Goal: Task Accomplishment & Management: Manage account settings

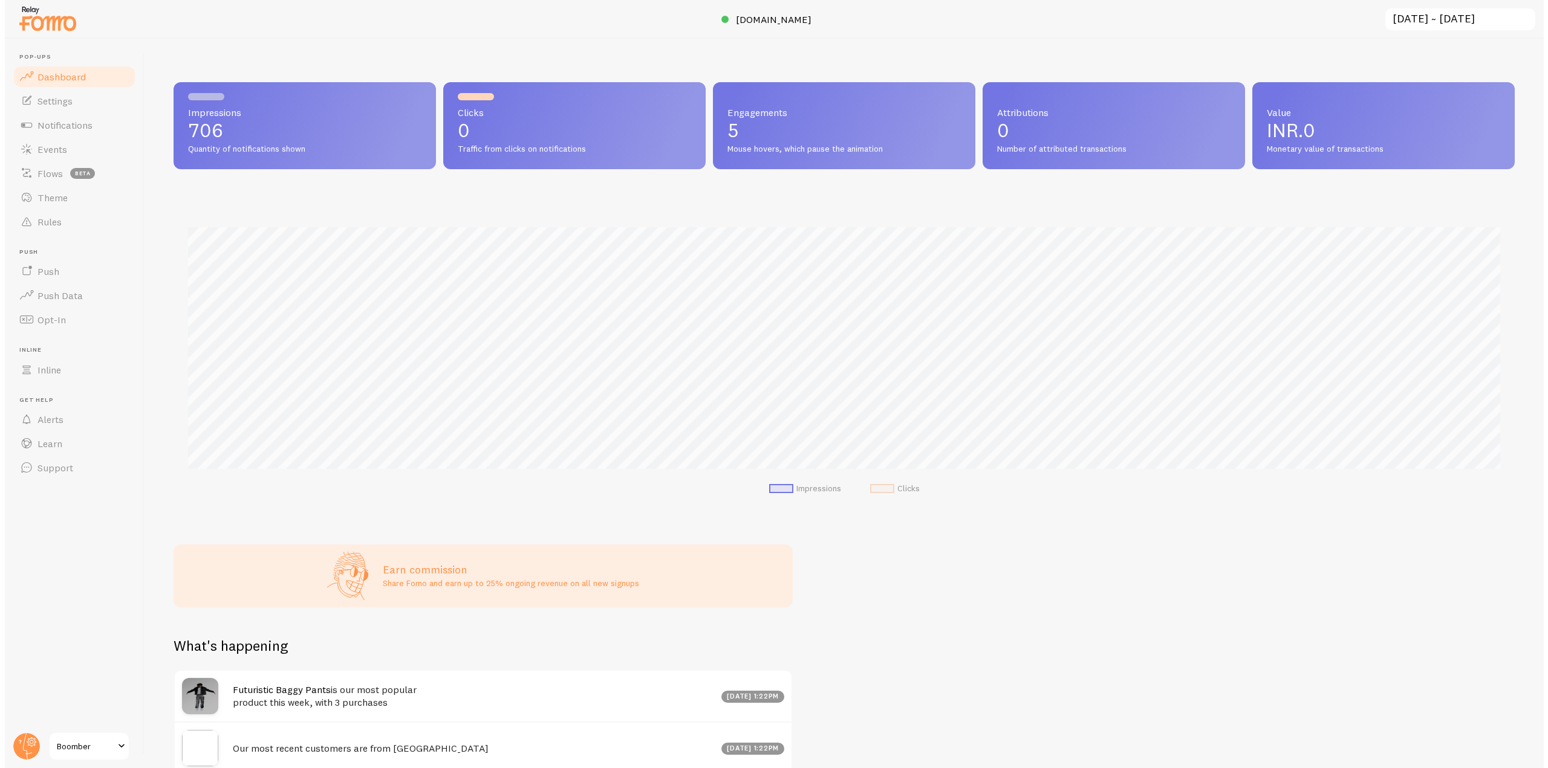
scroll to position [604267, 603244]
click at [24, 748] on circle at bounding box center [21, 746] width 27 height 27
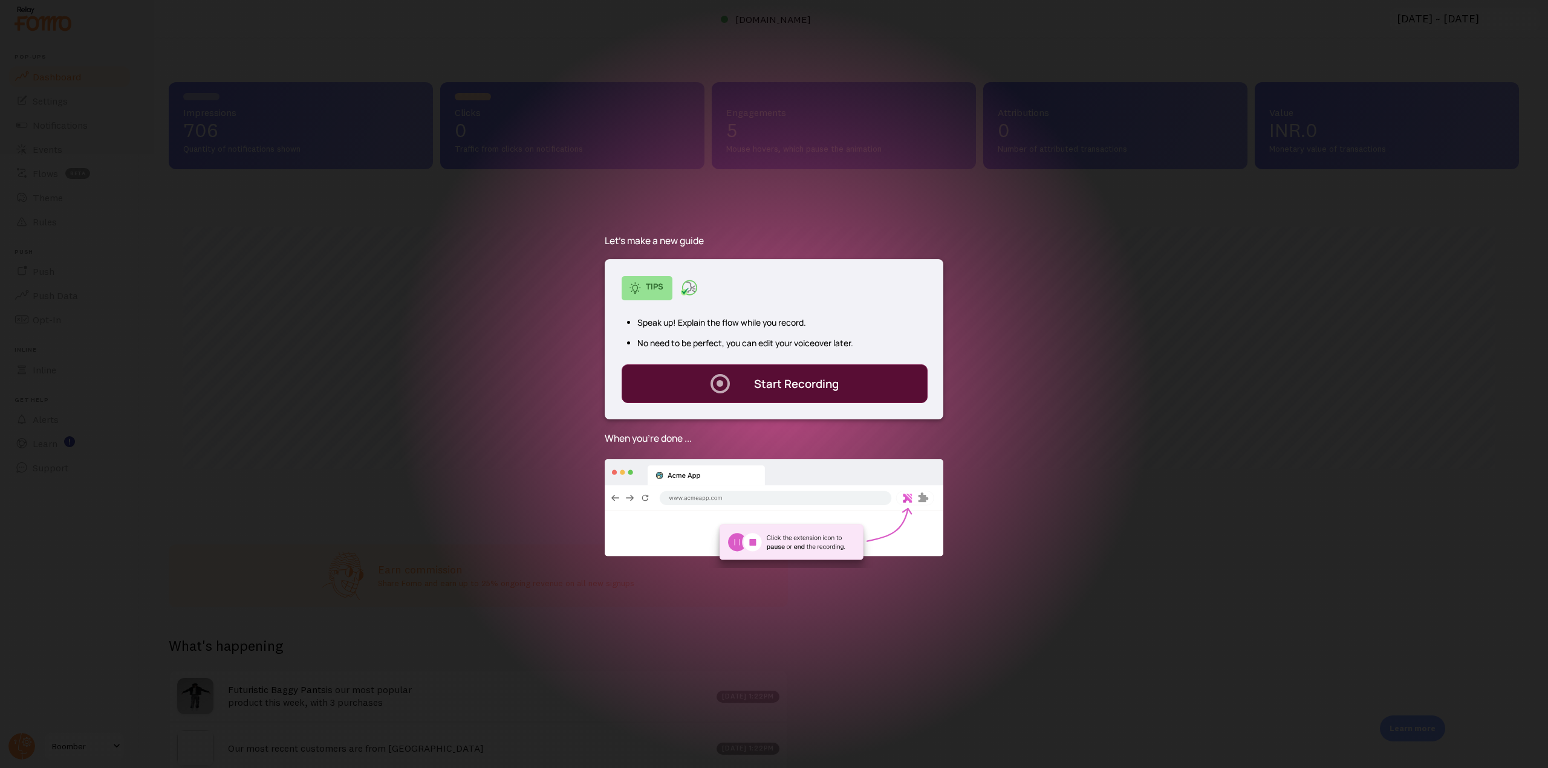
click at [777, 388] on div "Start Recording" at bounding box center [796, 384] width 85 height 16
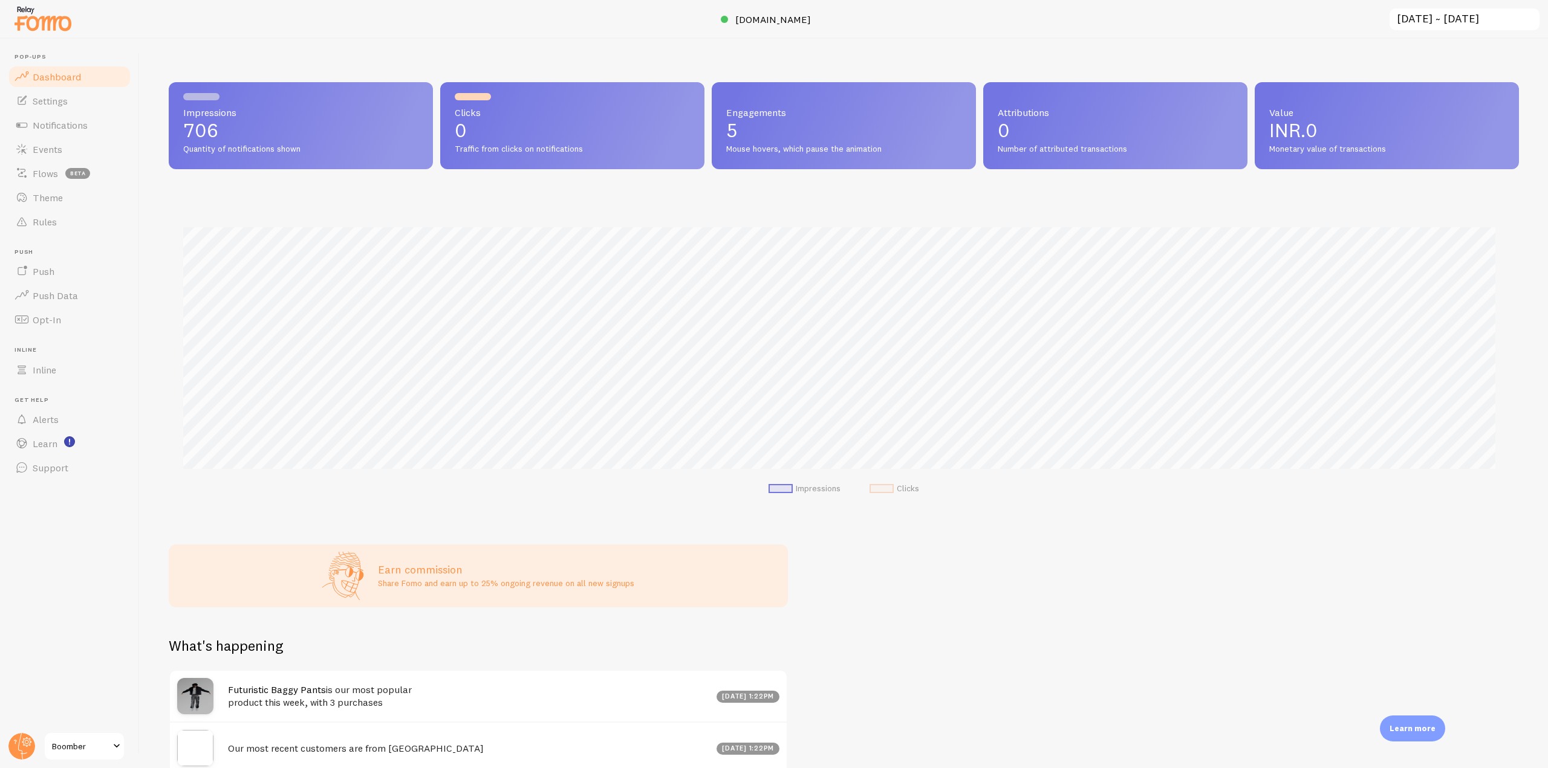
drag, startPoint x: 233, startPoint y: 129, endPoint x: 180, endPoint y: 129, distance: 53.2
click at [180, 129] on div "Impressions 706 Quantity of notifications shown" at bounding box center [301, 125] width 264 height 87
click at [24, 748] on circle at bounding box center [21, 746] width 27 height 27
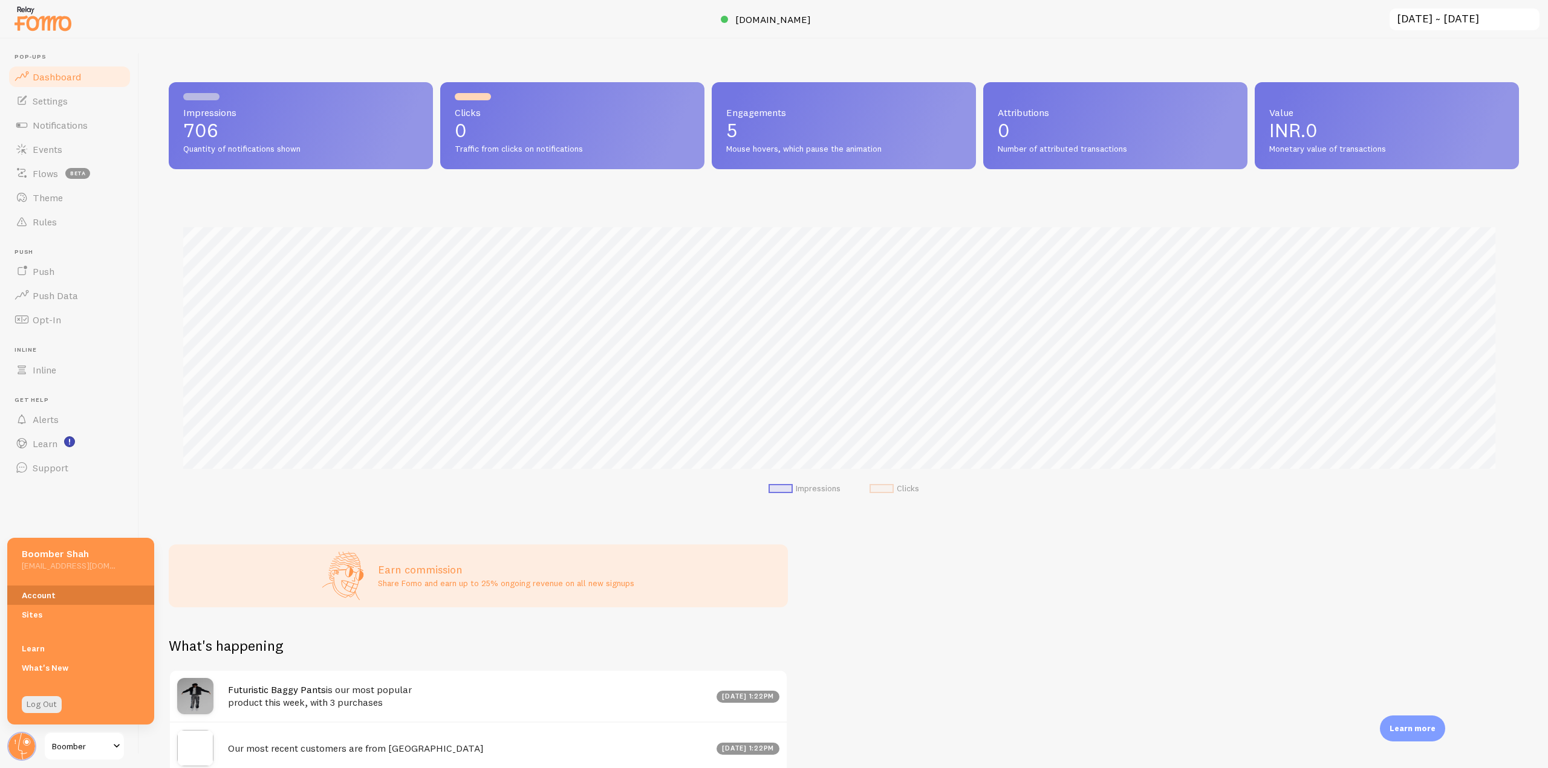
click at [53, 596] on link "Account" at bounding box center [80, 595] width 147 height 19
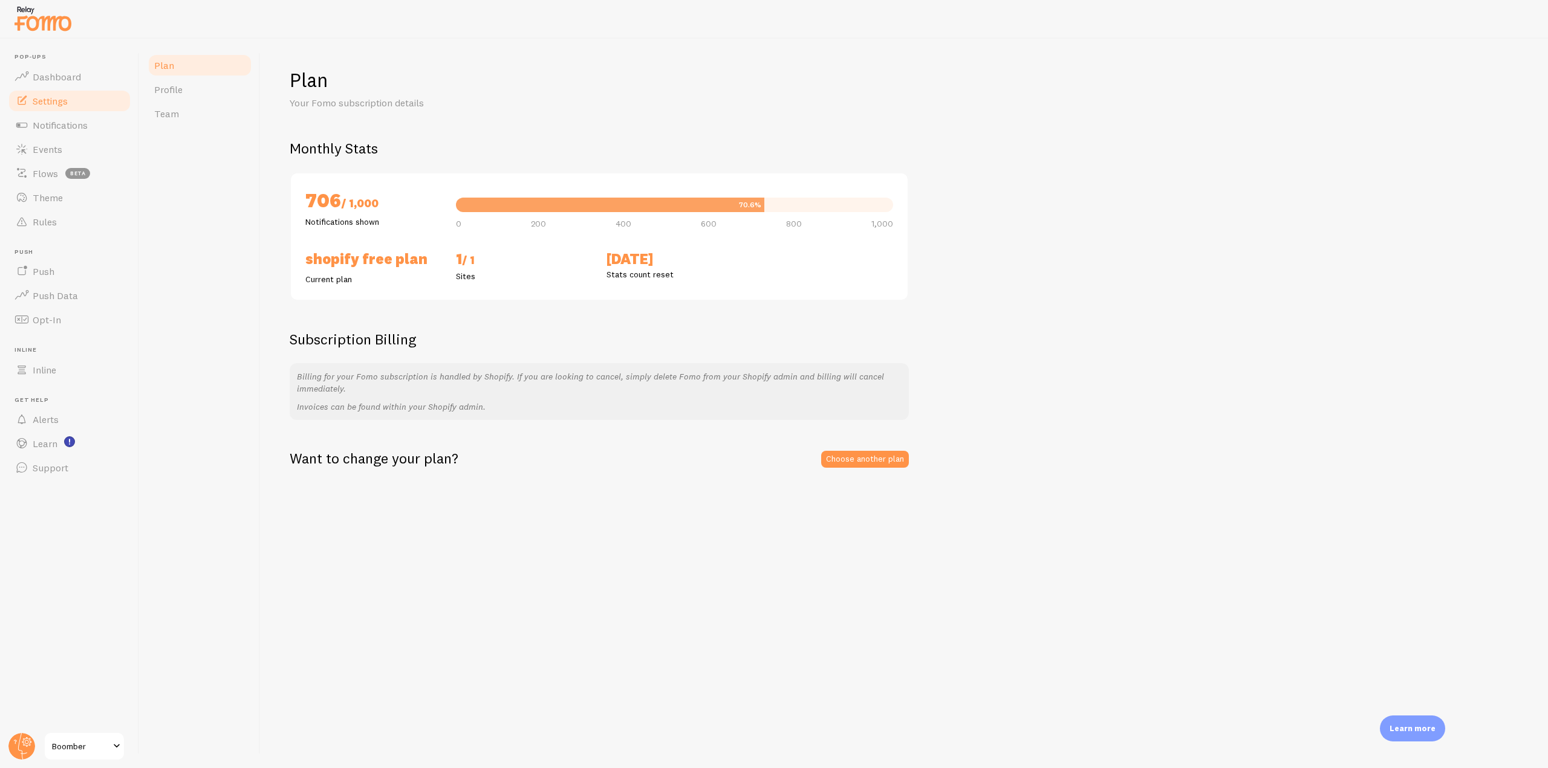
click at [74, 103] on link "Settings" at bounding box center [69, 101] width 125 height 24
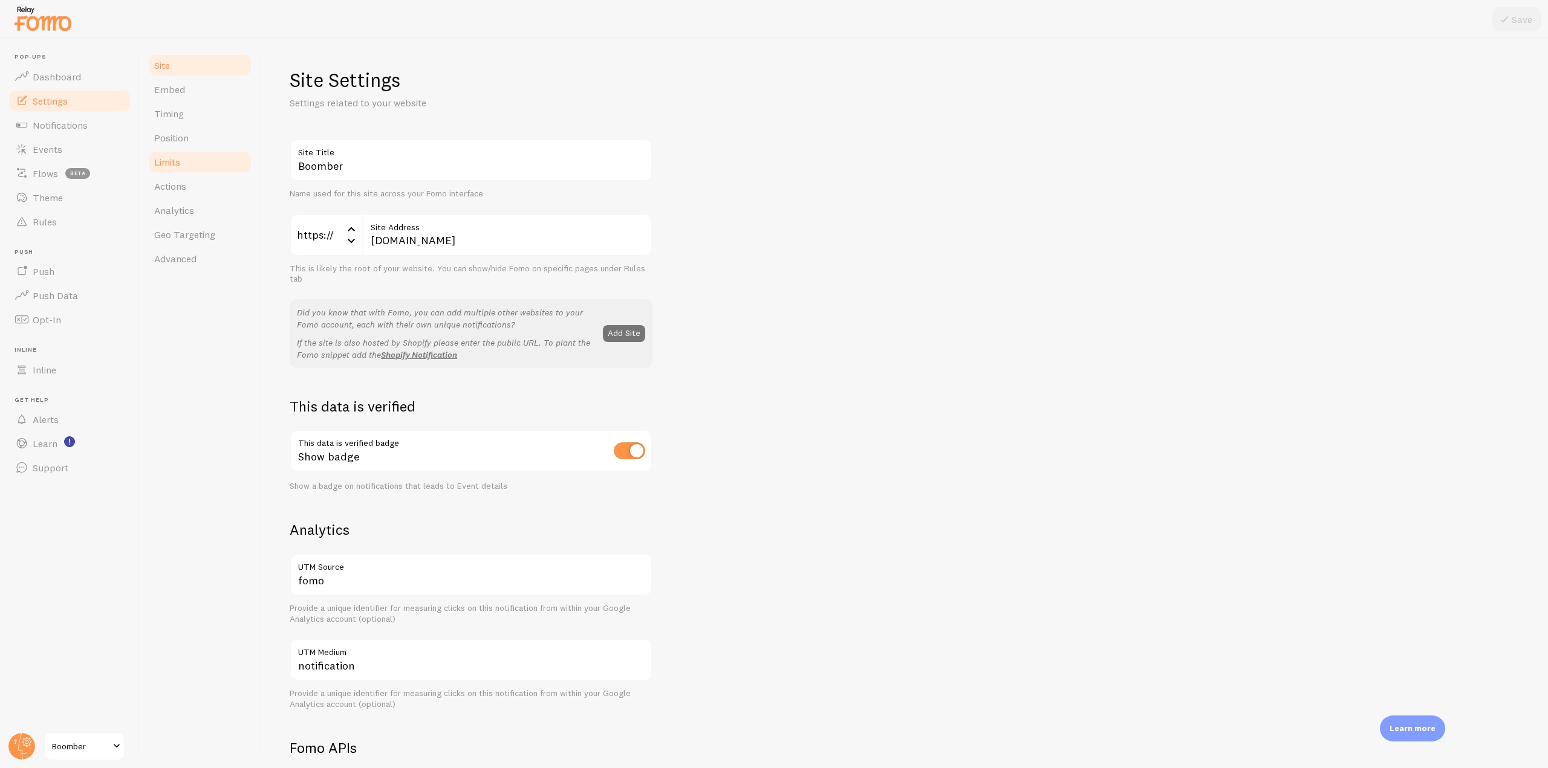
click at [206, 158] on link "Limits" at bounding box center [200, 162] width 106 height 24
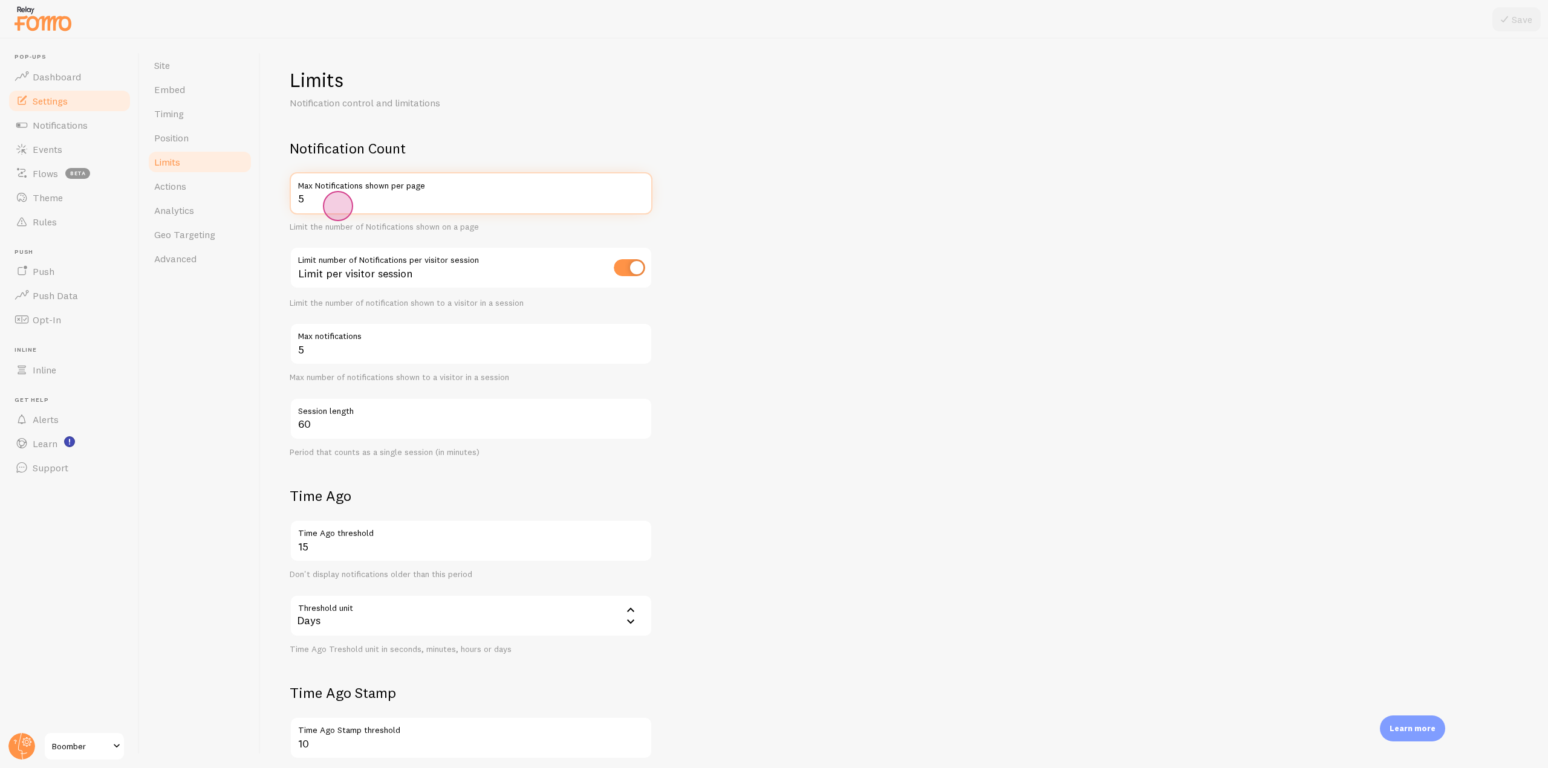
drag, startPoint x: 314, startPoint y: 206, endPoint x: 283, endPoint y: 206, distance: 31.4
click at [283, 206] on div "Limits Notification control and limitations Notification Count 5 Max Notificati…" at bounding box center [904, 404] width 1287 height 730
drag, startPoint x: 340, startPoint y: 349, endPoint x: 299, endPoint y: 349, distance: 41.1
click at [299, 349] on input "5" at bounding box center [471, 344] width 363 height 42
click at [55, 122] on span "Notifications" at bounding box center [60, 125] width 55 height 12
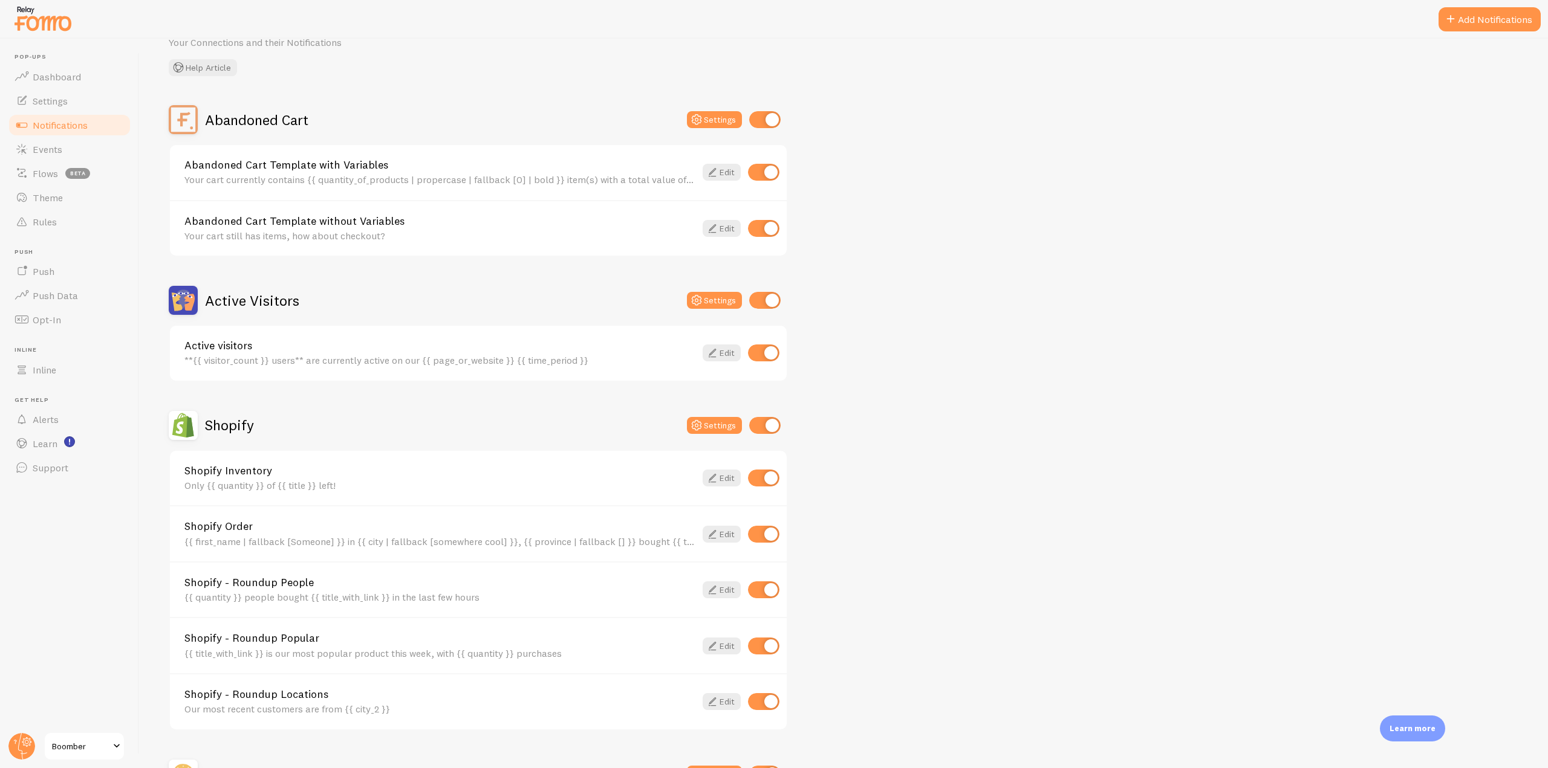
scroll to position [121, 0]
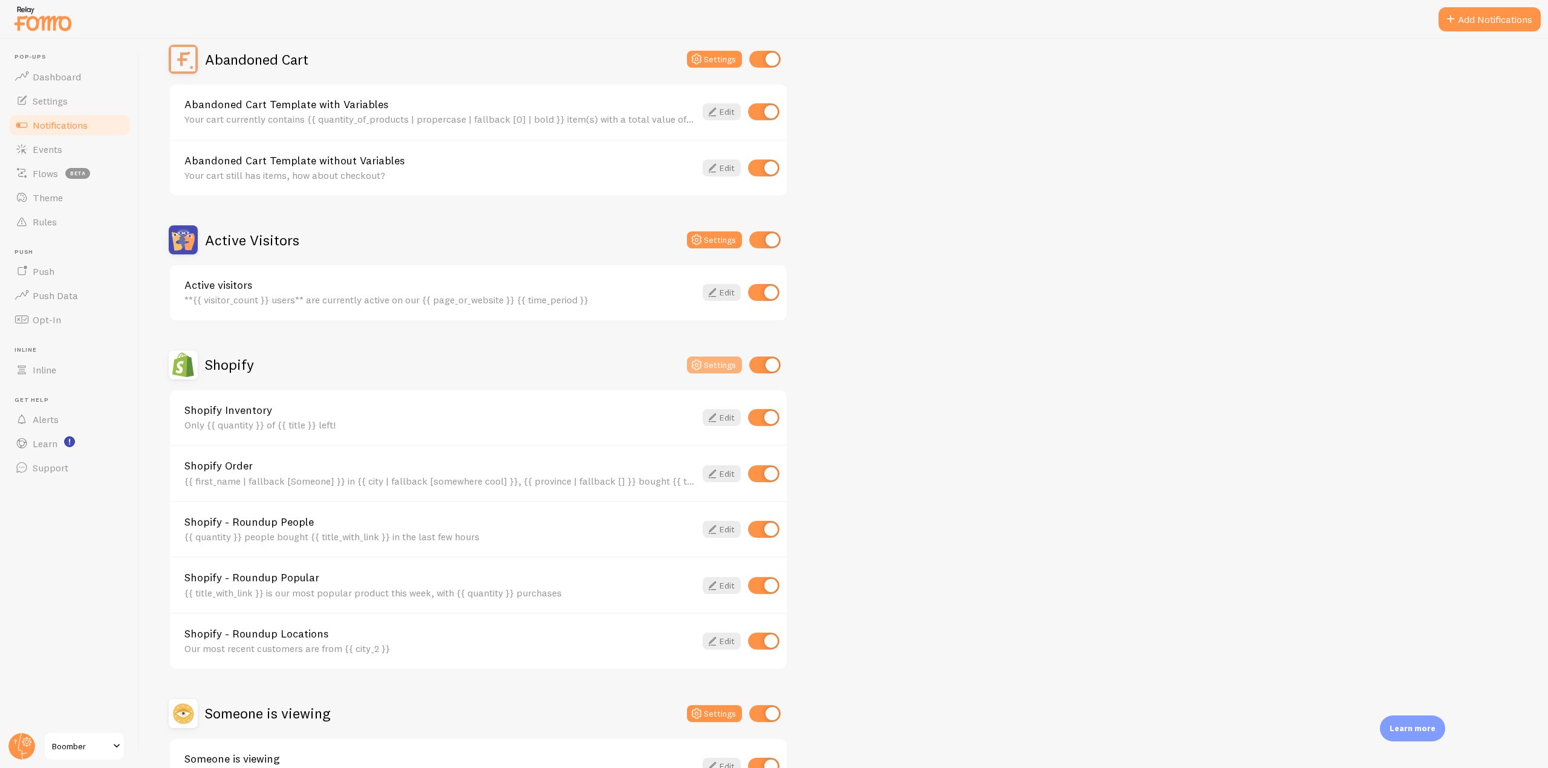
click at [706, 365] on button "Settings" at bounding box center [714, 365] width 55 height 17
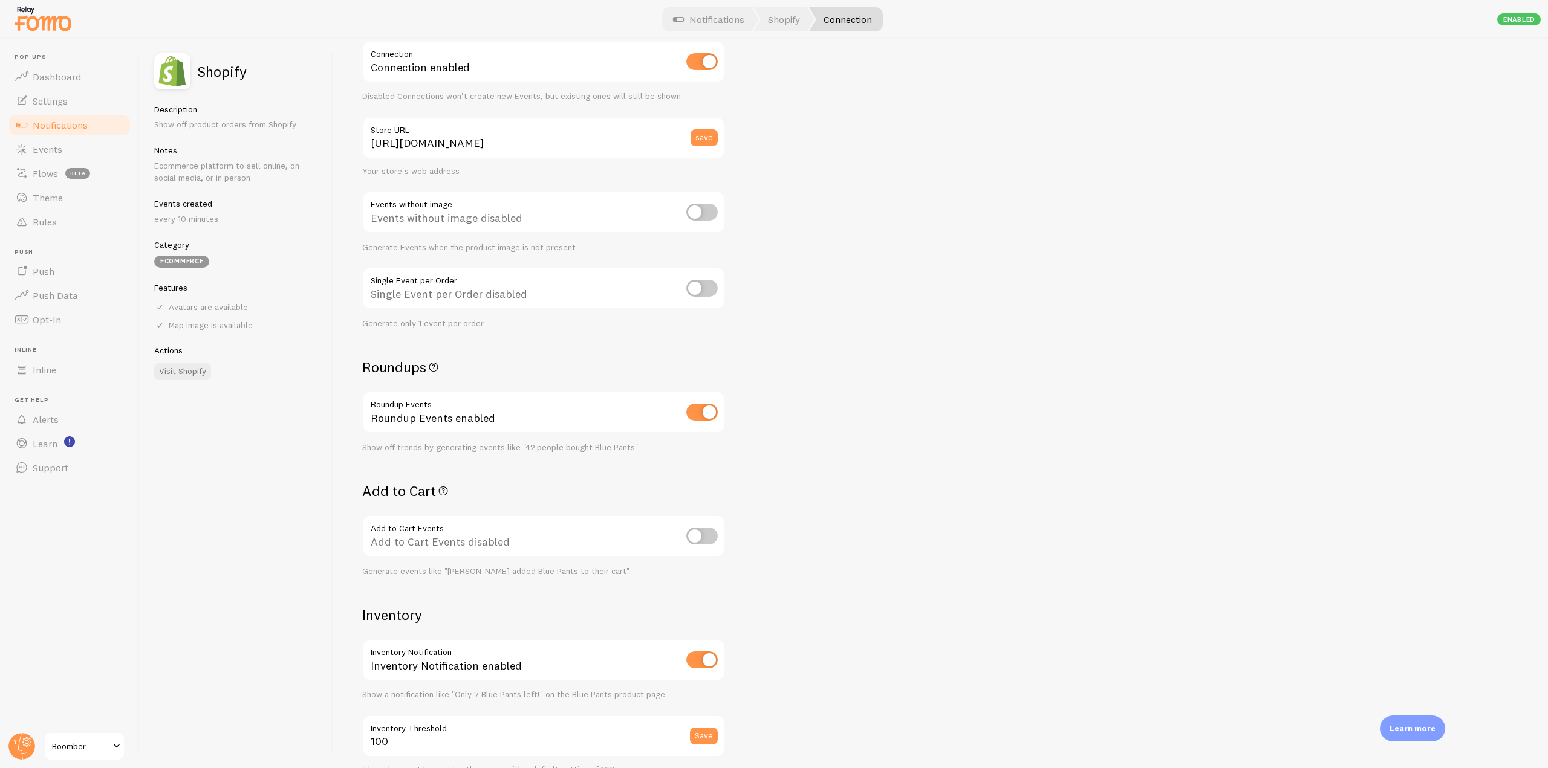
scroll to position [181, 0]
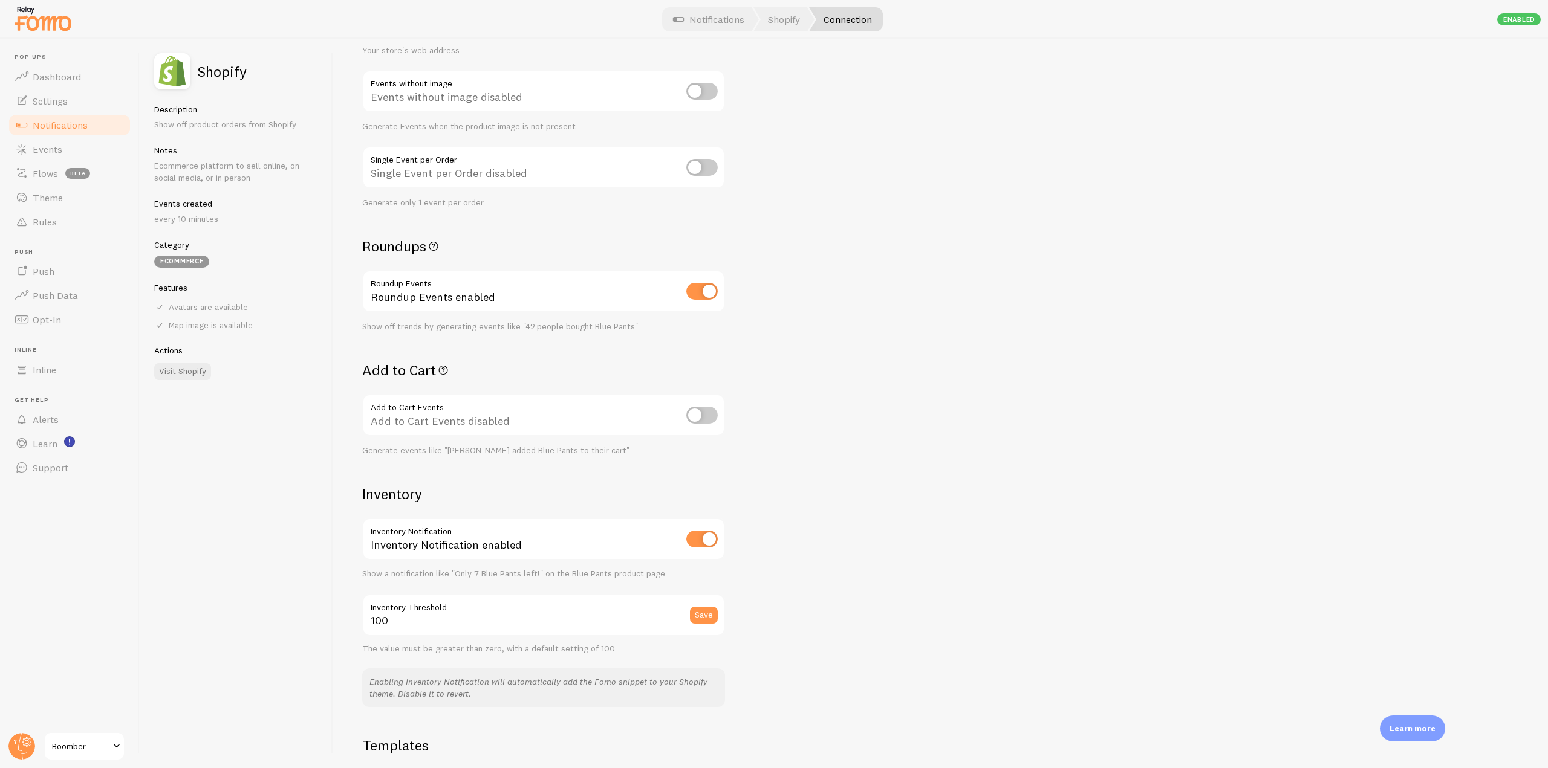
click at [55, 127] on span "Notifications" at bounding box center [60, 125] width 55 height 12
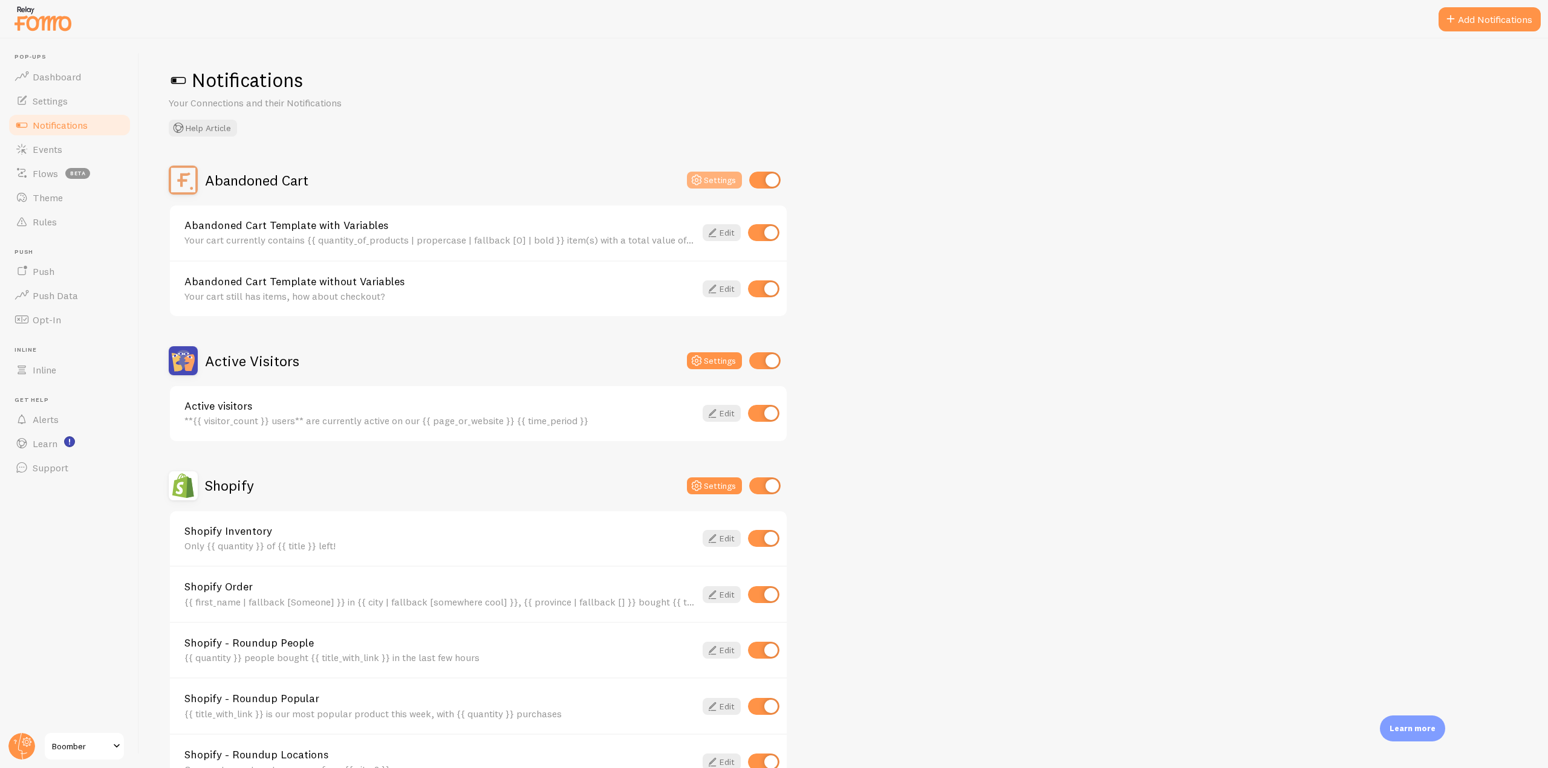
click at [707, 180] on button "Settings" at bounding box center [714, 180] width 55 height 17
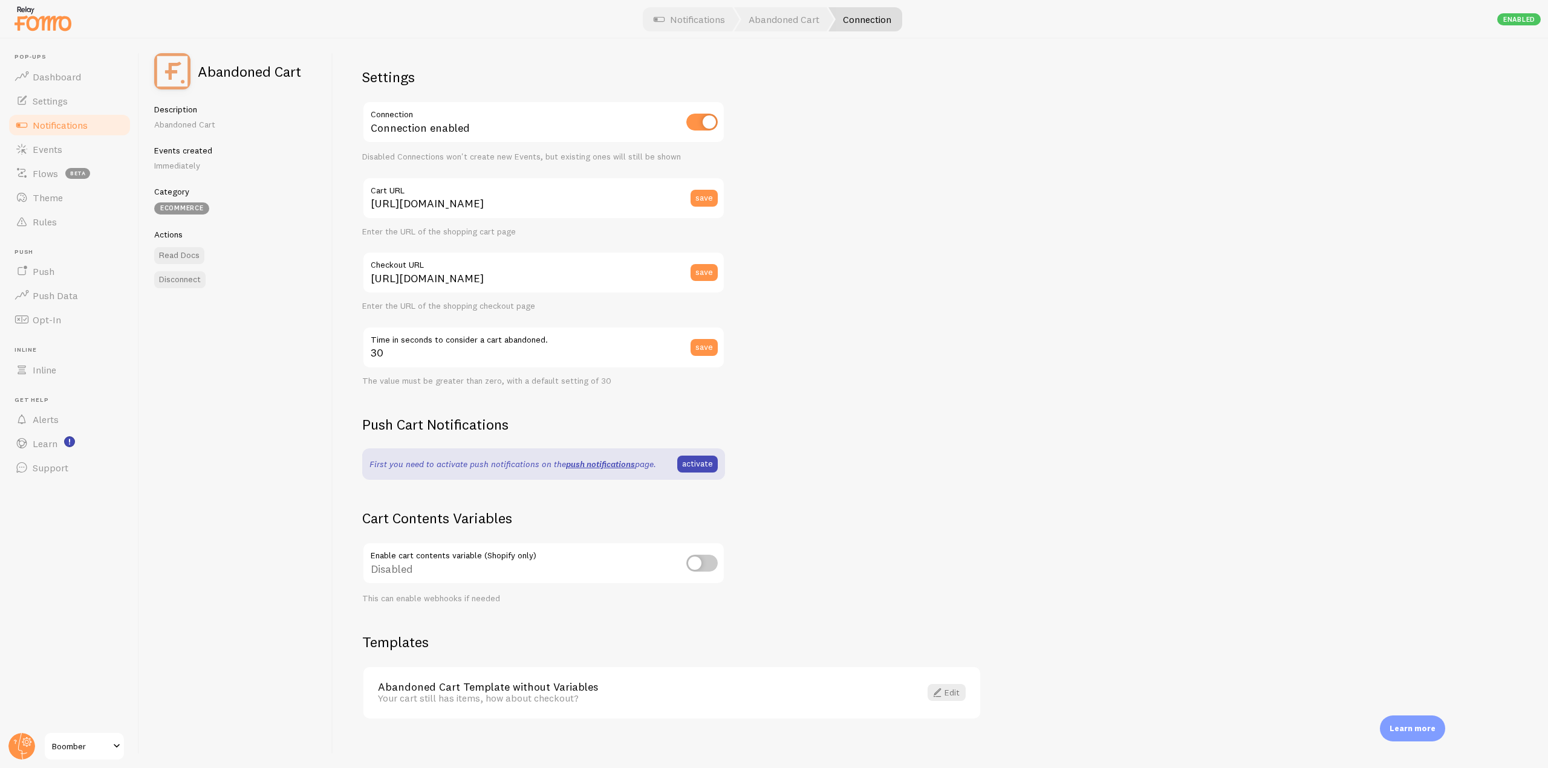
click at [705, 564] on input "checkbox" at bounding box center [701, 563] width 31 height 17
checkbox input "true"
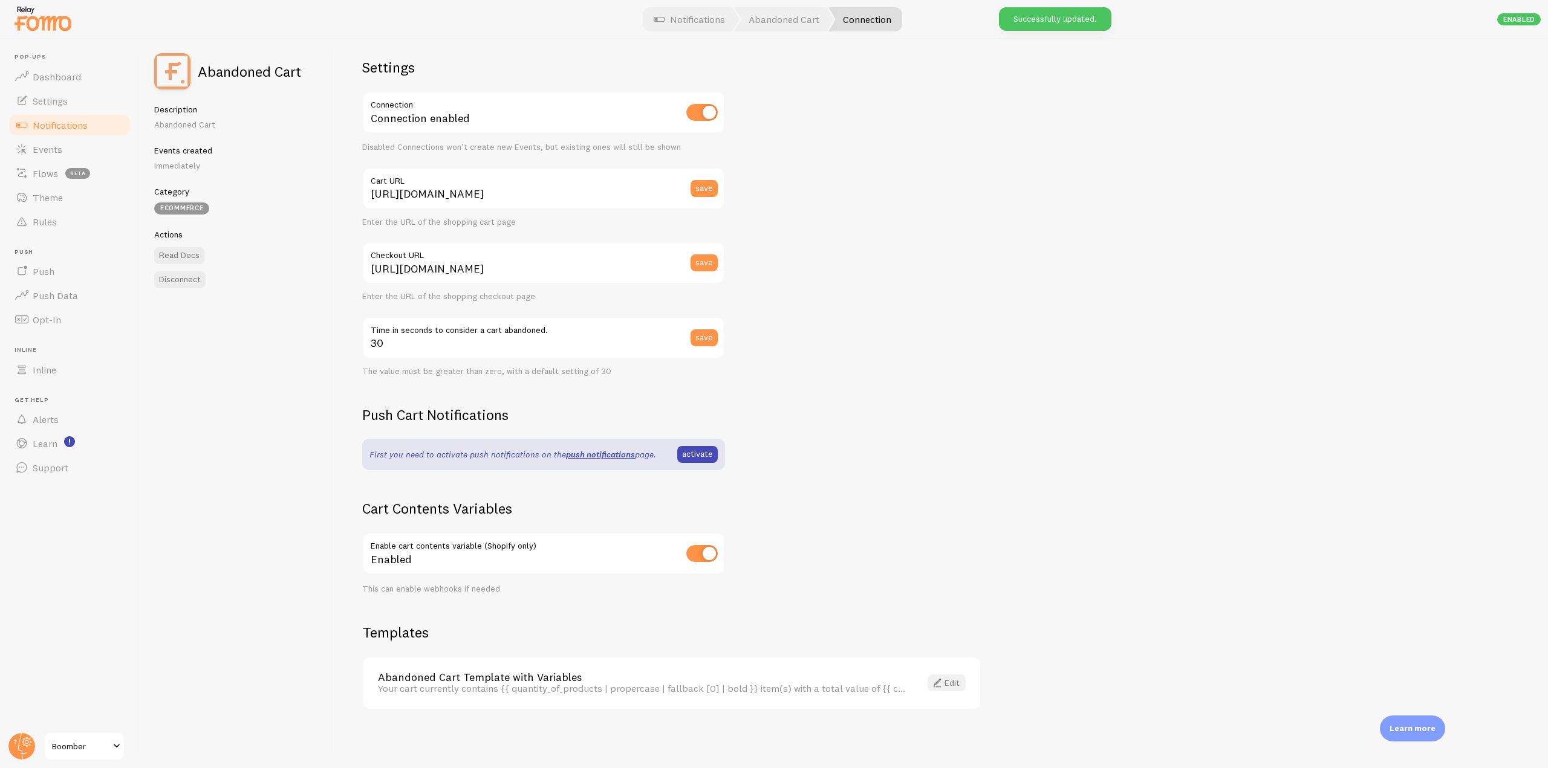
click at [944, 687] on link "Edit" at bounding box center [946, 683] width 38 height 17
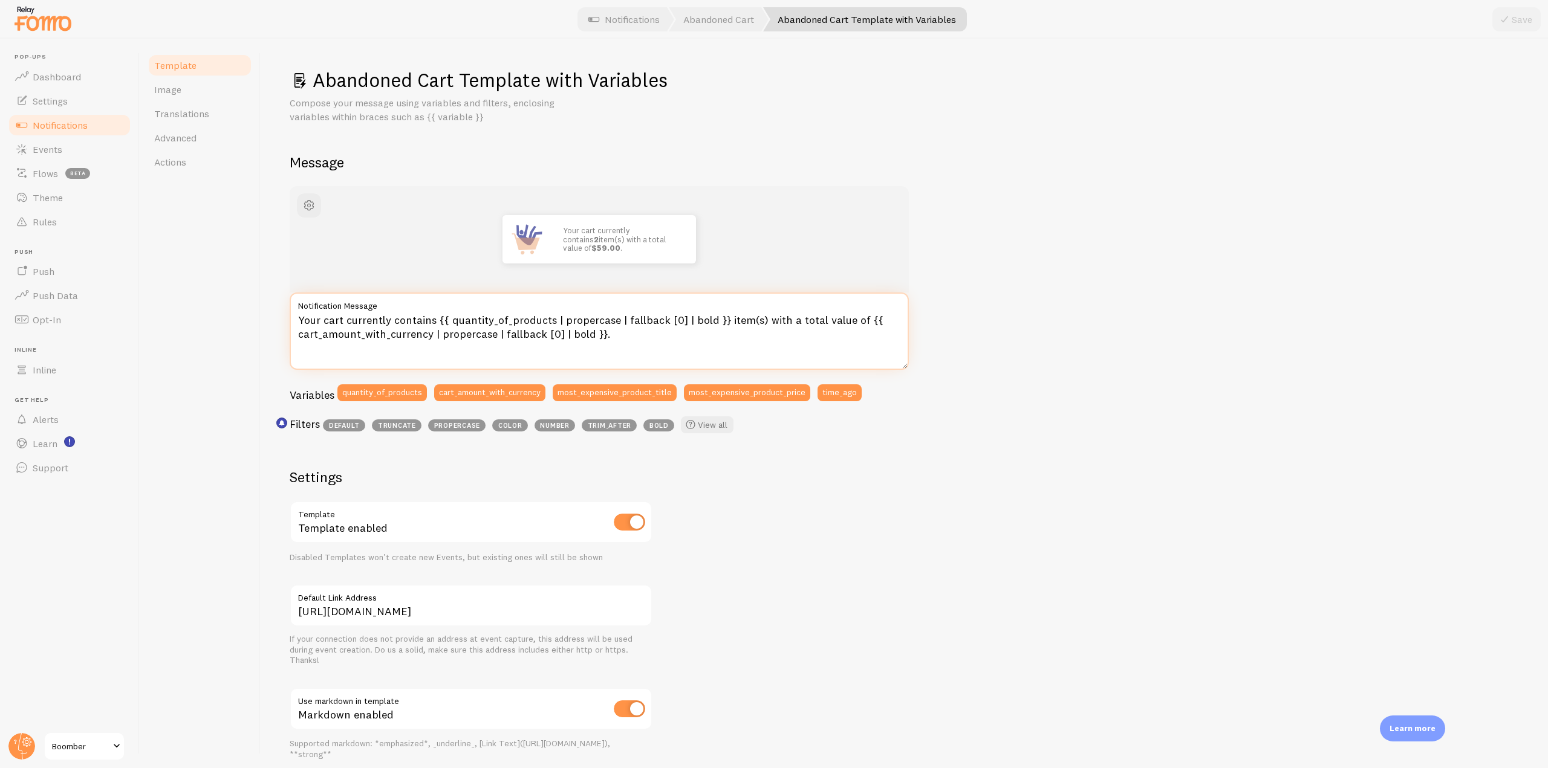
drag, startPoint x: 632, startPoint y: 342, endPoint x: 294, endPoint y: 325, distance: 337.8
click at [294, 325] on textarea "Your cart currently contains {{ quantity_of_products | propercase | fallback [0…" at bounding box center [599, 331] width 619 height 77
click at [73, 127] on span "Notifications" at bounding box center [60, 125] width 55 height 12
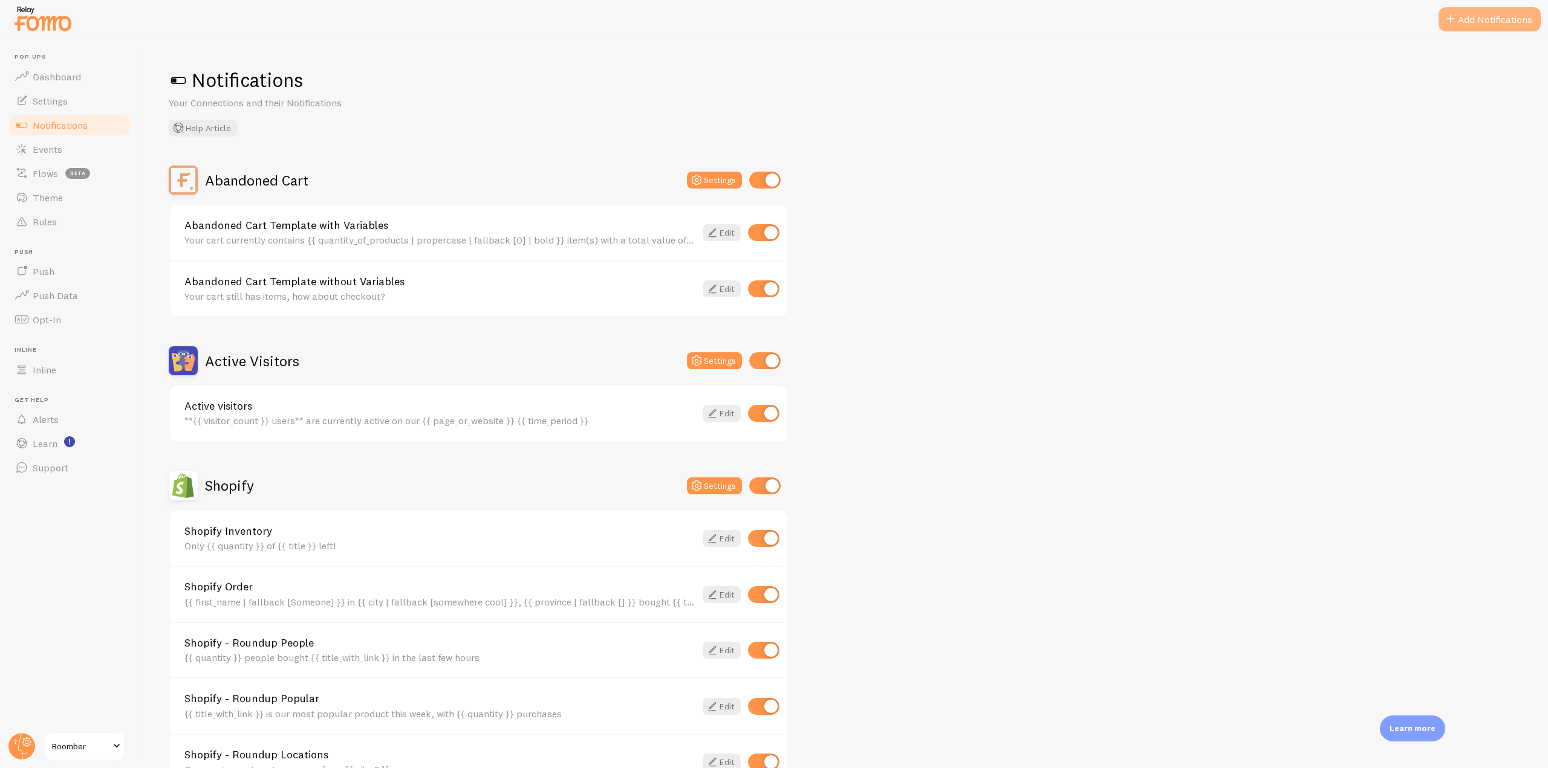
click at [1481, 16] on button "Add Notifications" at bounding box center [1489, 19] width 102 height 24
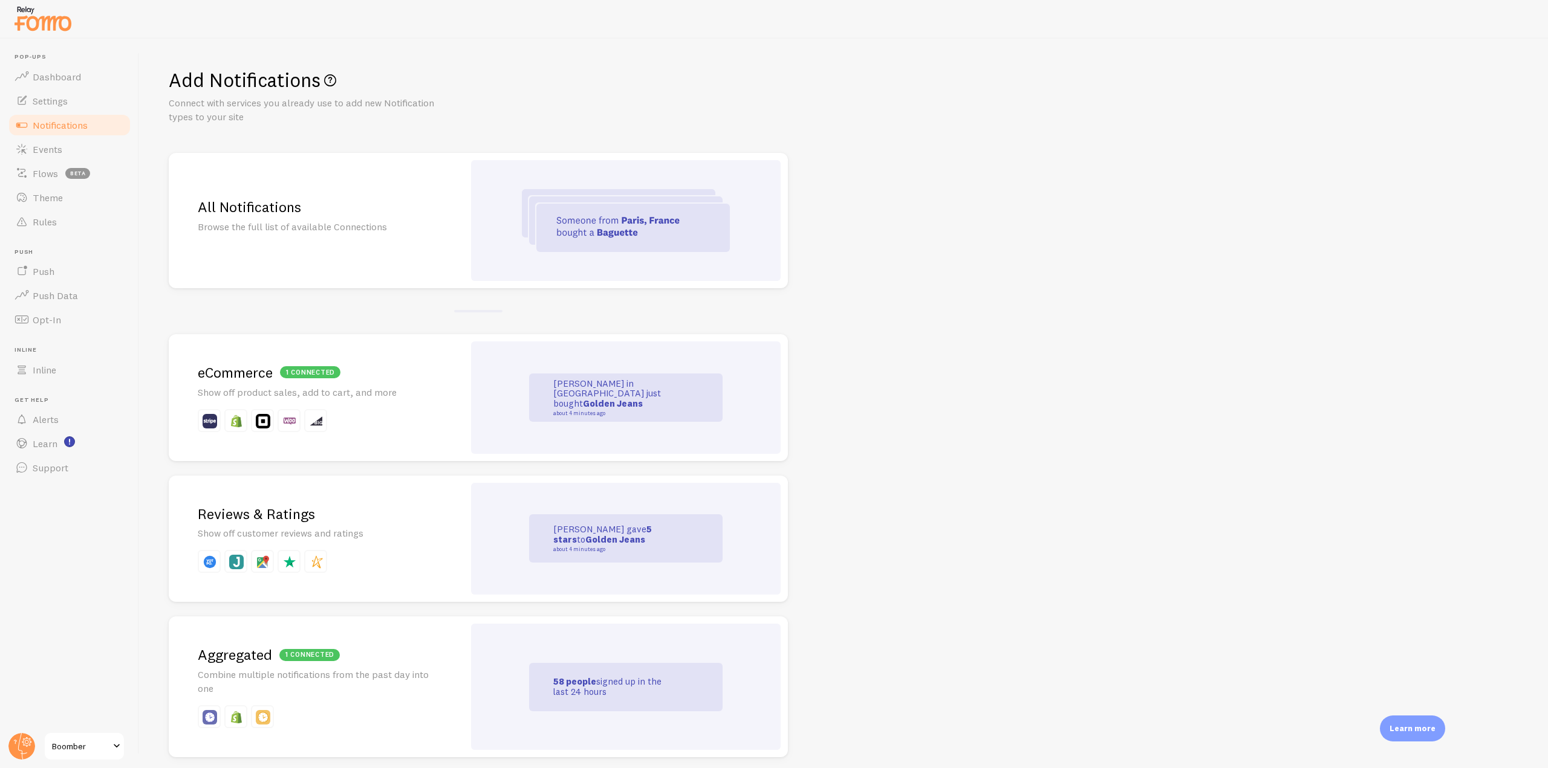
scroll to position [60, 0]
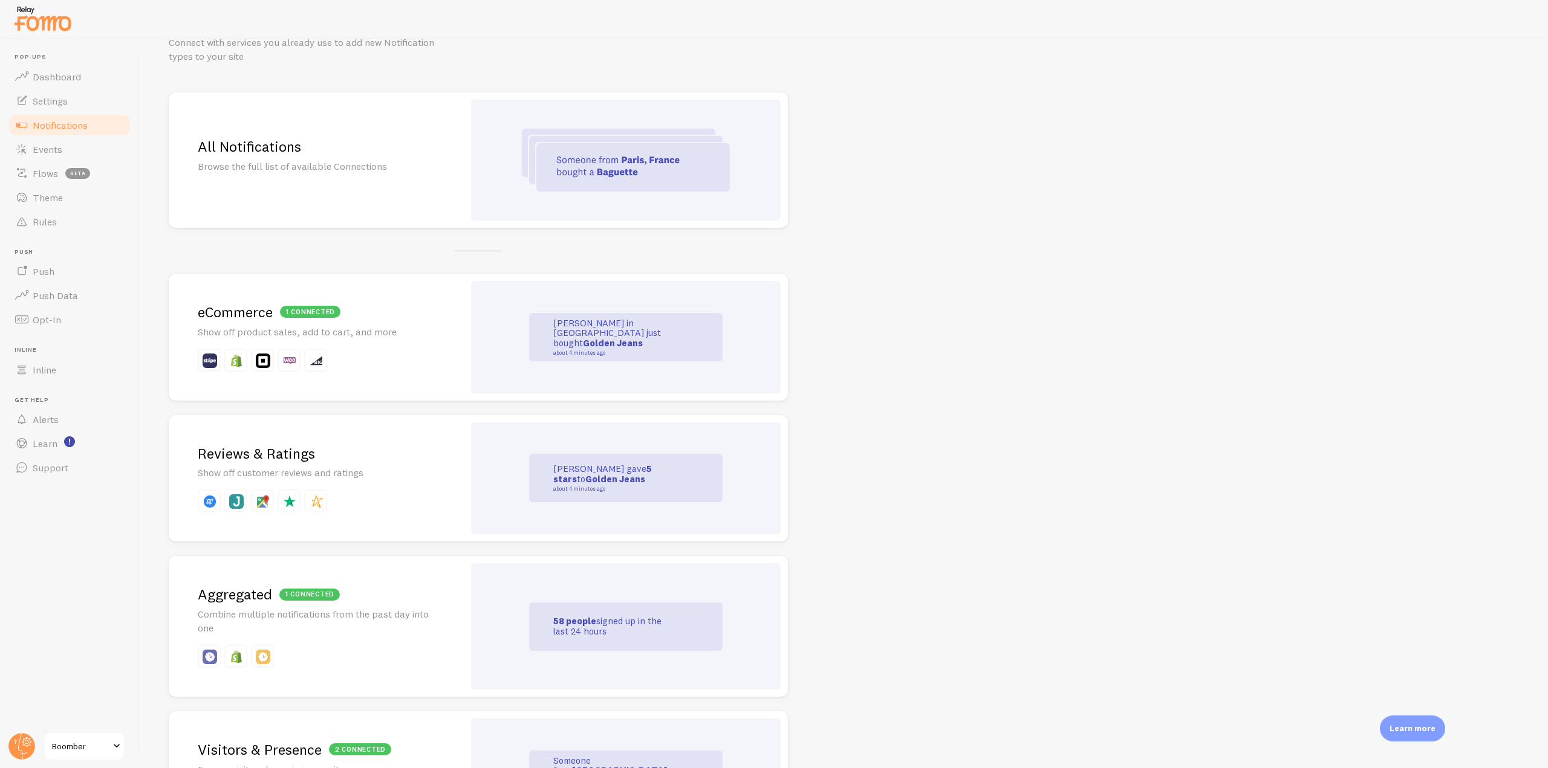
click at [283, 485] on div "Reviews & Ratings Show off customer reviews and ratings" at bounding box center [316, 478] width 295 height 127
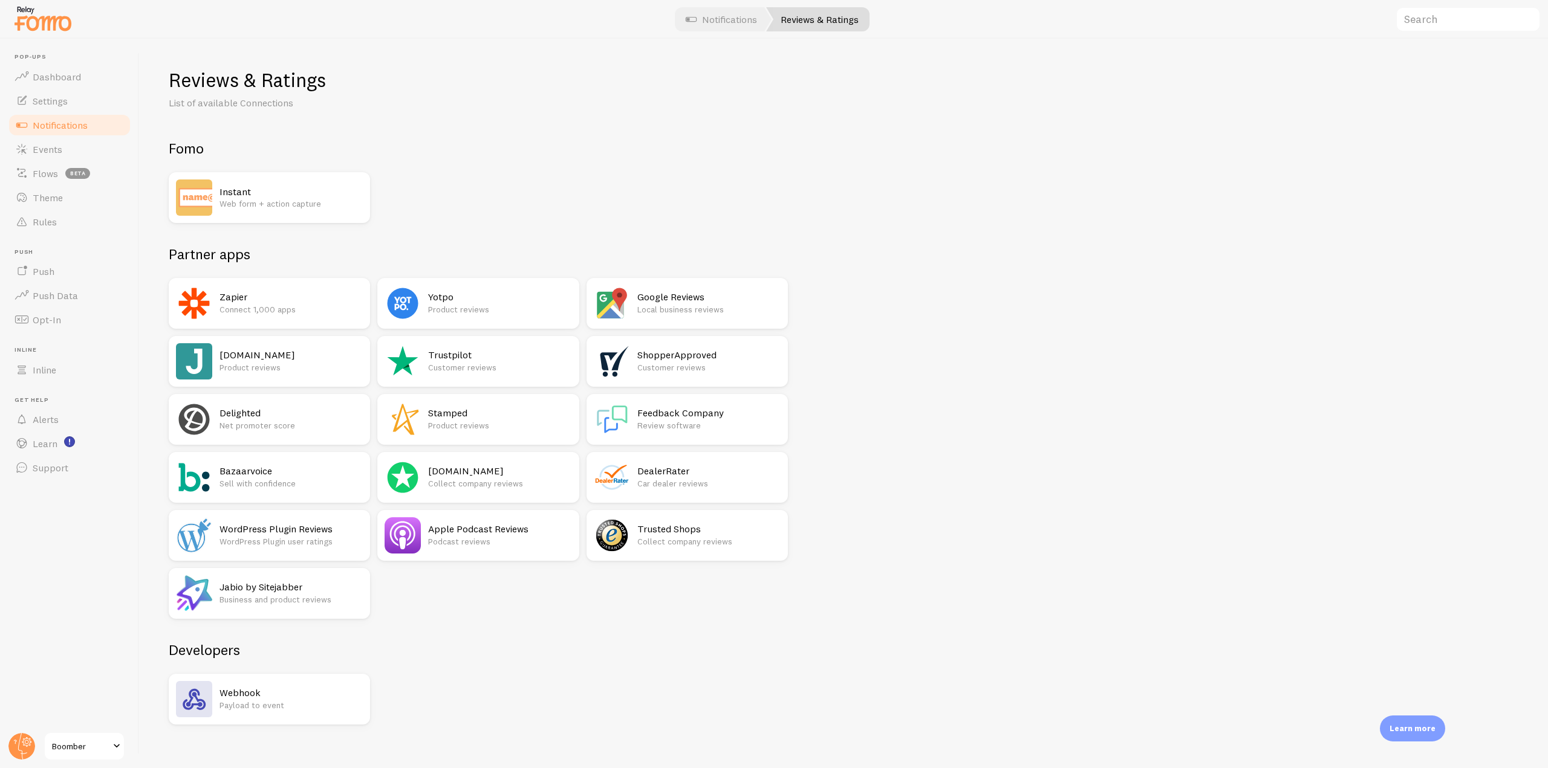
click at [347, 349] on h2 "[DOMAIN_NAME]" at bounding box center [290, 355] width 143 height 13
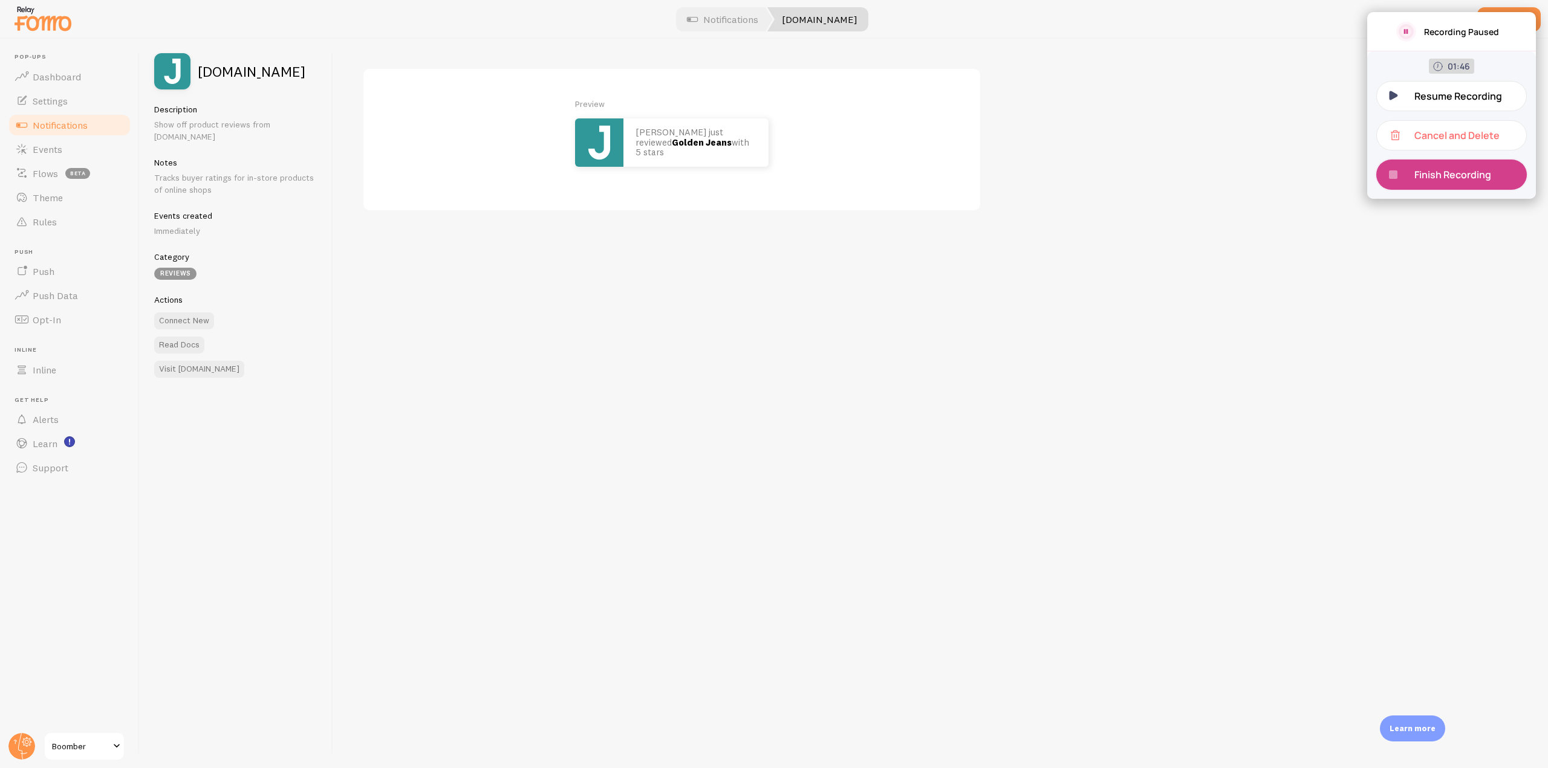
click at [1427, 176] on p "Finish Recording" at bounding box center [1457, 174] width 86 height 13
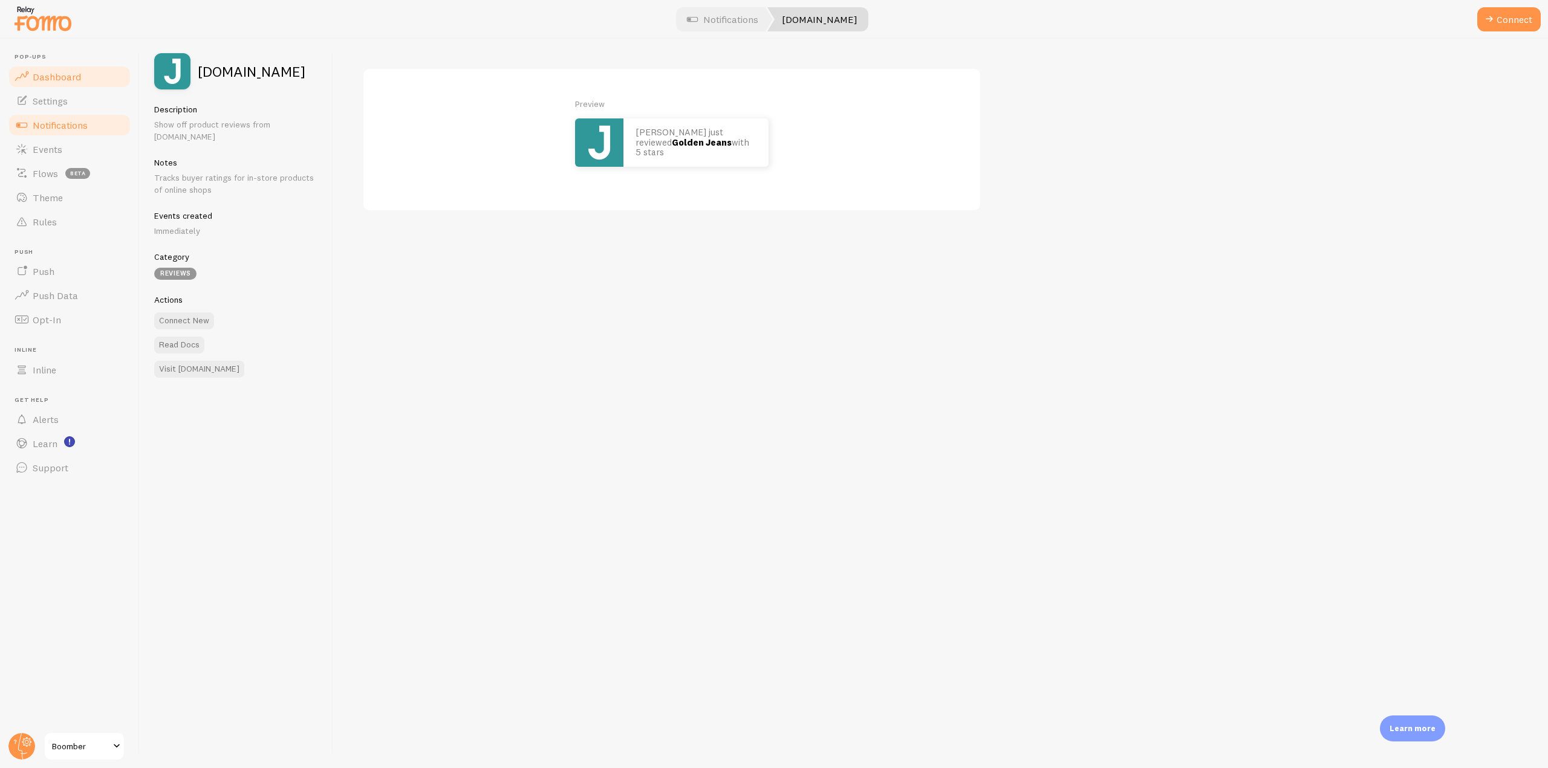
click at [44, 86] on link "Dashboard" at bounding box center [69, 77] width 125 height 24
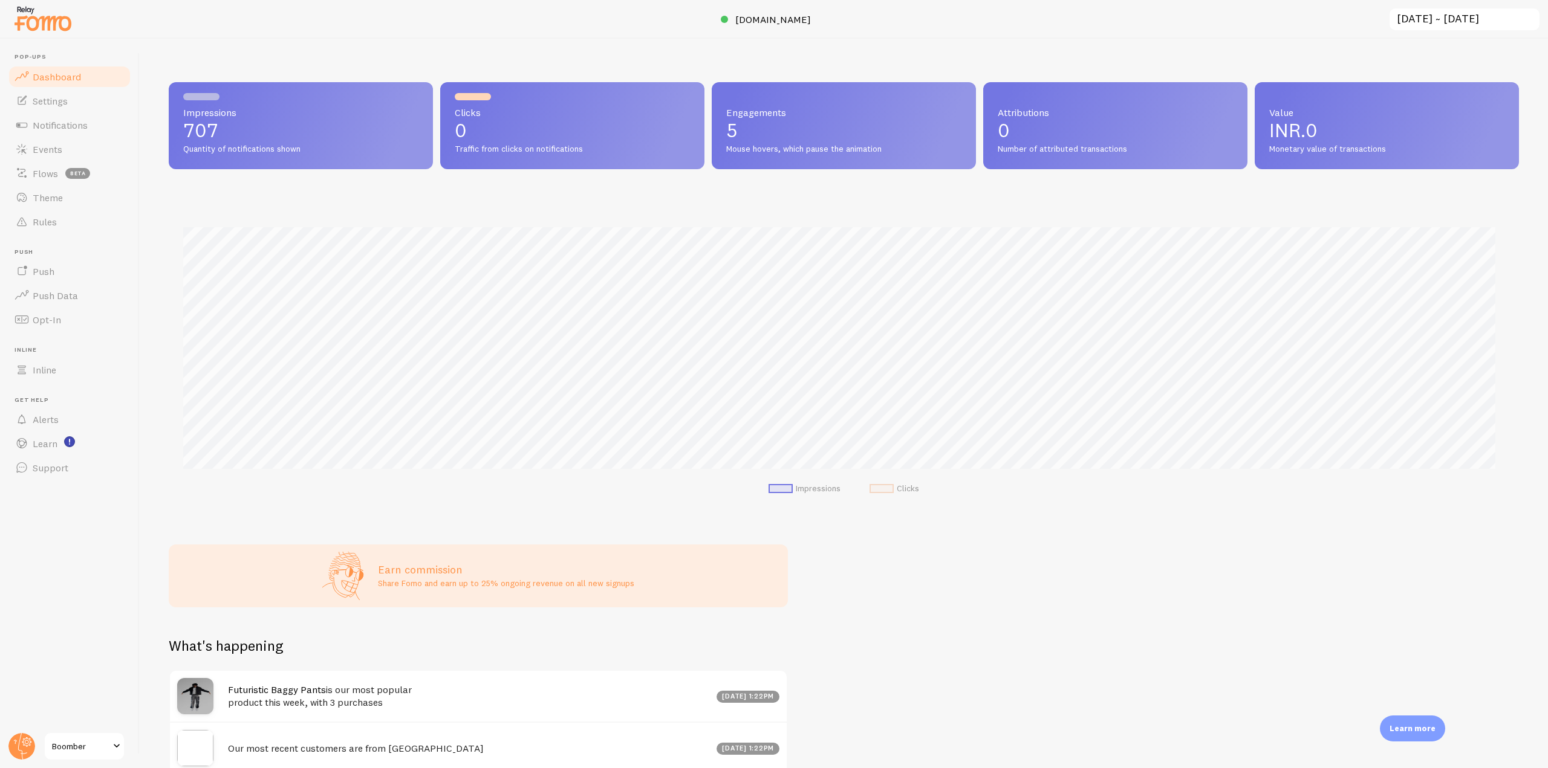
scroll to position [317, 1341]
